Goal: Information Seeking & Learning: Learn about a topic

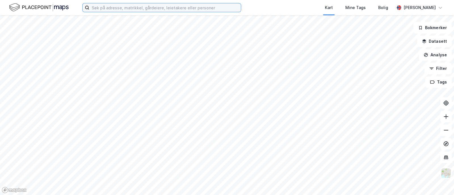
click at [132, 7] on input at bounding box center [164, 7] width 151 height 9
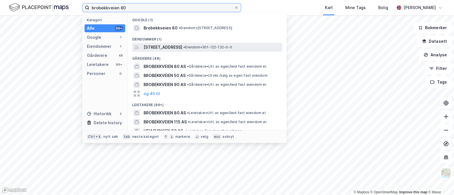
type input "brobekkveien 80"
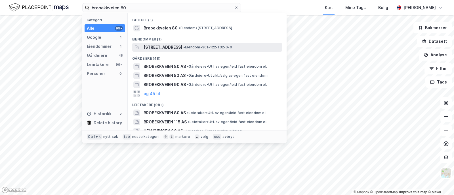
click at [176, 47] on span "[STREET_ADDRESS]" at bounding box center [162, 47] width 39 height 7
